Goal: Entertainment & Leisure: Consume media (video, audio)

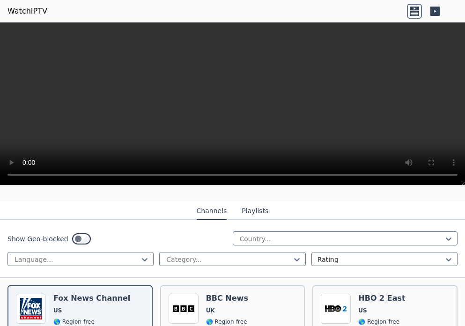
scroll to position [94, 0]
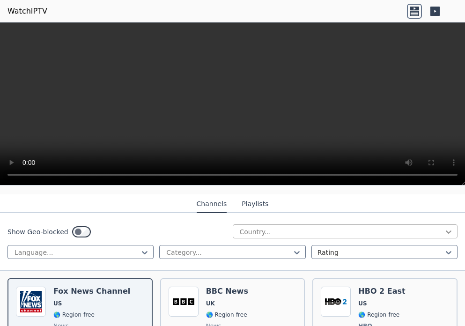
click at [445, 230] on icon at bounding box center [448, 231] width 6 height 3
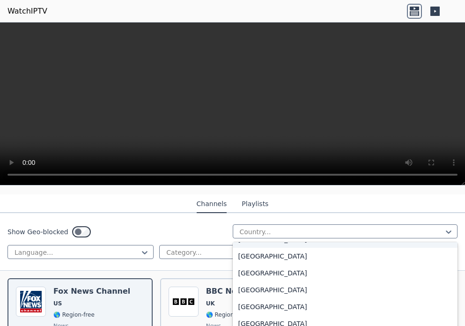
scroll to position [515, 0]
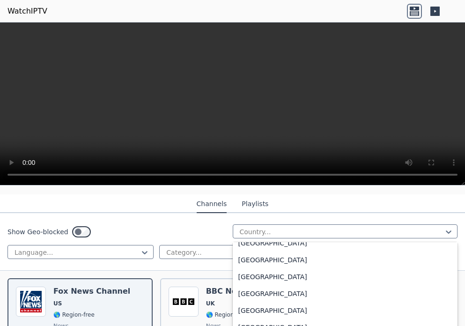
click at [304, 218] on div "[GEOGRAPHIC_DATA]" at bounding box center [345, 209] width 225 height 17
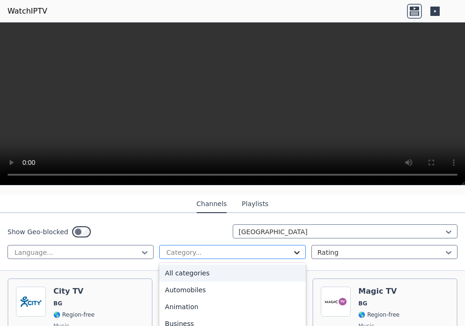
click at [294, 251] on icon at bounding box center [297, 252] width 6 height 3
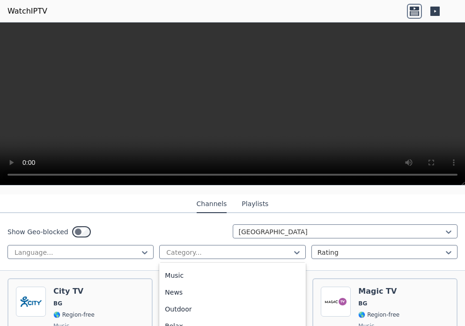
scroll to position [281, 0]
click at [228, 270] on div "Music" at bounding box center [232, 261] width 146 height 17
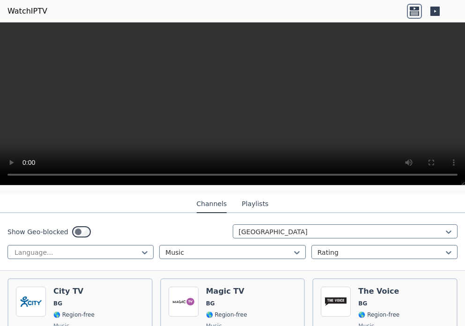
scroll to position [140, 0]
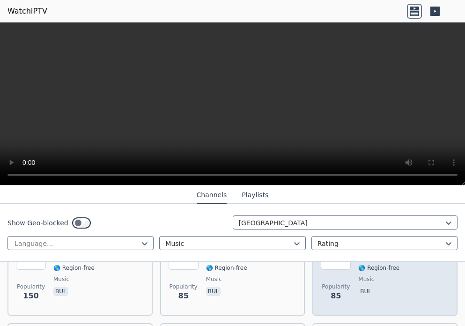
click at [362, 277] on div "The Voice BG 🌎 Region-free music bul" at bounding box center [378, 273] width 41 height 67
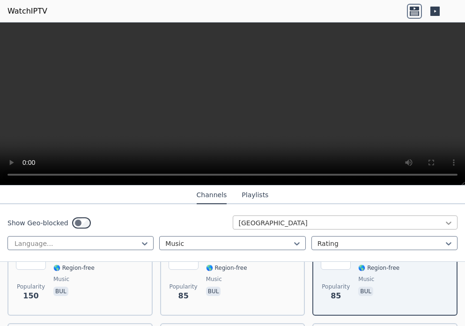
click at [444, 226] on icon at bounding box center [448, 222] width 9 height 9
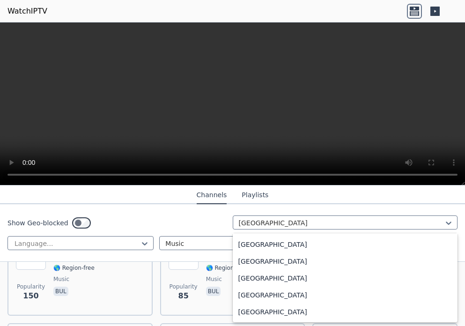
scroll to position [3653, 0]
click at [355, 168] on div "[GEOGRAPHIC_DATA]" at bounding box center [345, 160] width 225 height 17
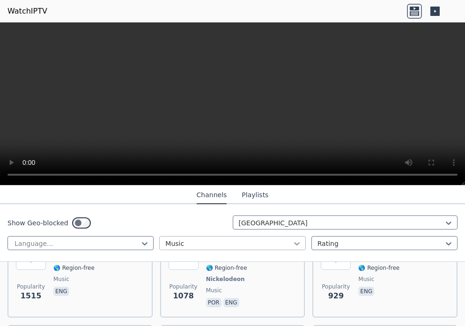
click at [294, 245] on icon at bounding box center [297, 243] width 6 height 3
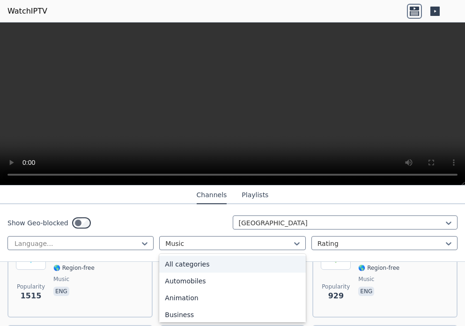
click at [256, 268] on div "All categories" at bounding box center [232, 263] width 146 height 17
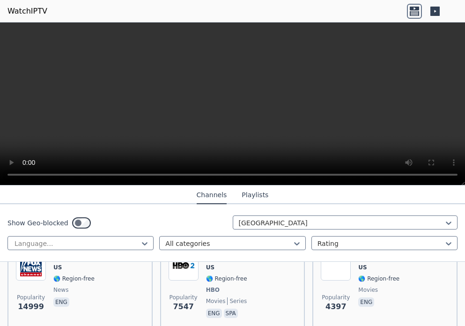
scroll to position [140, 0]
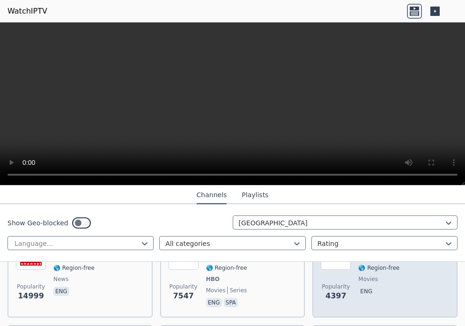
click at [342, 283] on span "Popularity" at bounding box center [335, 286] width 28 height 7
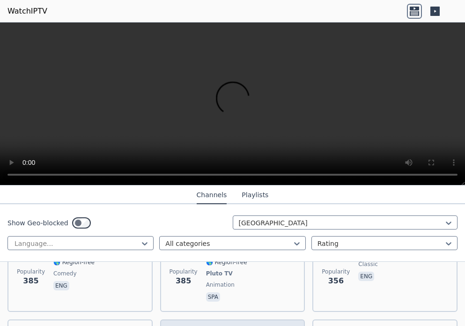
scroll to position [2667, 0]
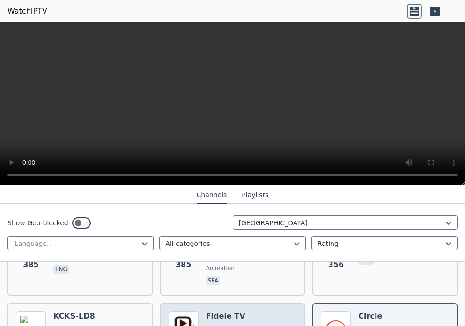
scroll to position [2620, 0]
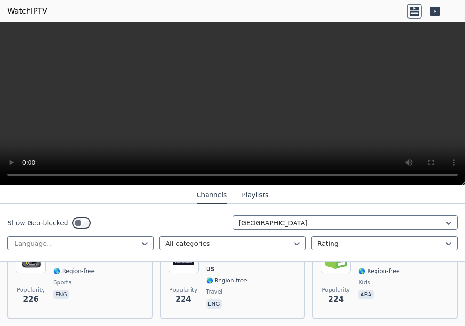
scroll to position [3519, 0]
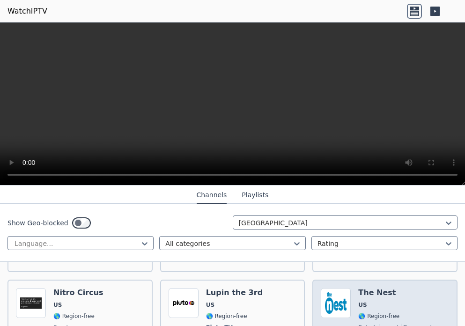
click at [358, 288] on div "The Nest US 🌎 Region-free entertainment documentary eng" at bounding box center [399, 322] width 83 height 69
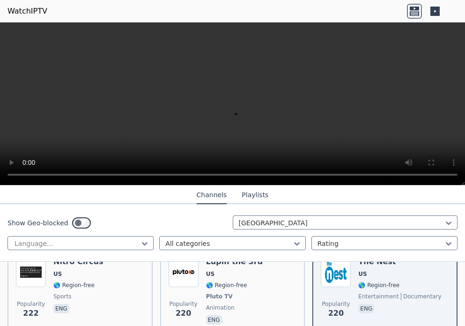
scroll to position [3565, 0]
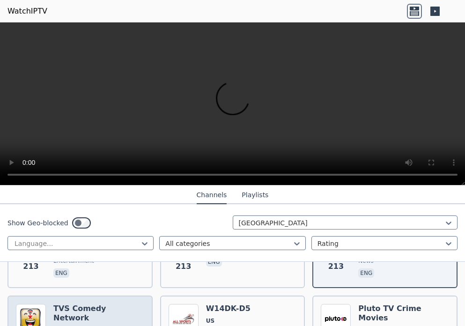
scroll to position [3706, 0]
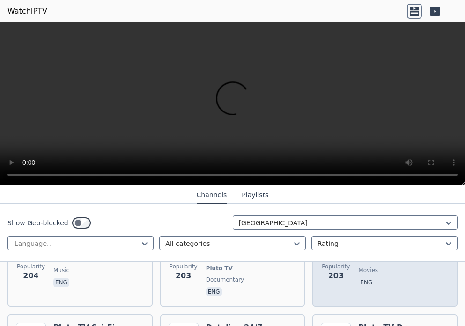
scroll to position [3893, 0]
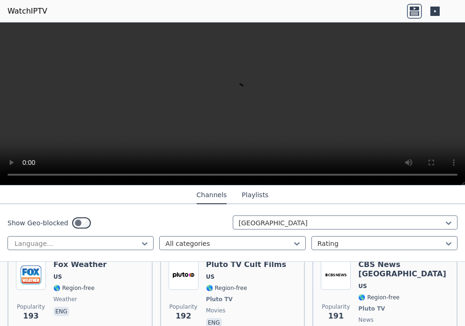
scroll to position [4080, 0]
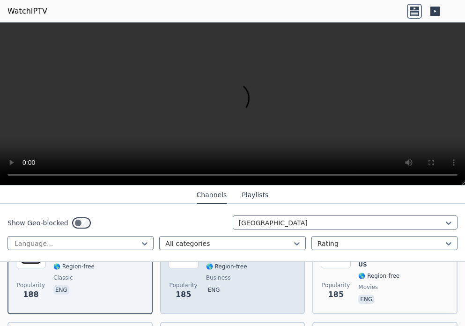
scroll to position [4174, 0]
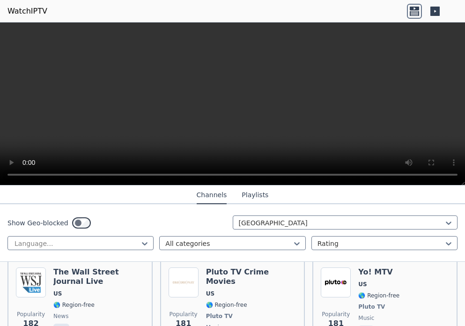
scroll to position [4361, 0]
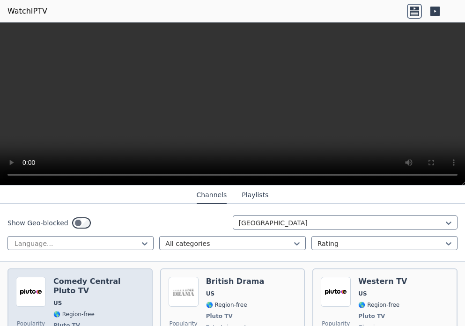
scroll to position [4548, 0]
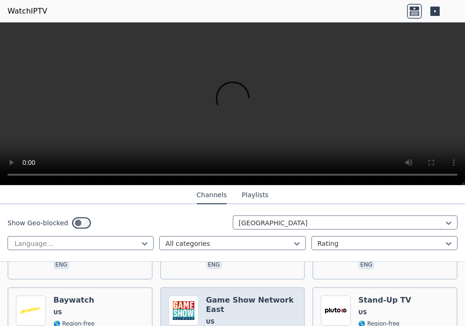
scroll to position [4922, 0]
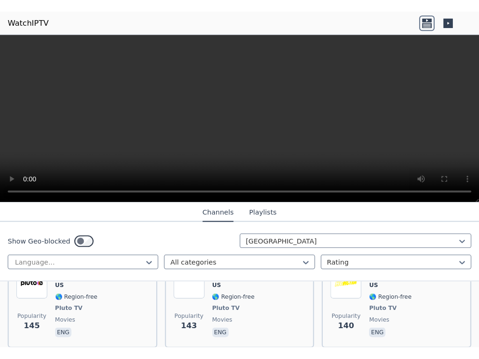
scroll to position [5314, 0]
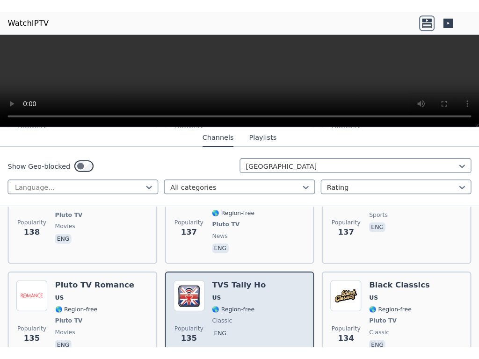
scroll to position [5455, 0]
